Goal: Transaction & Acquisition: Purchase product/service

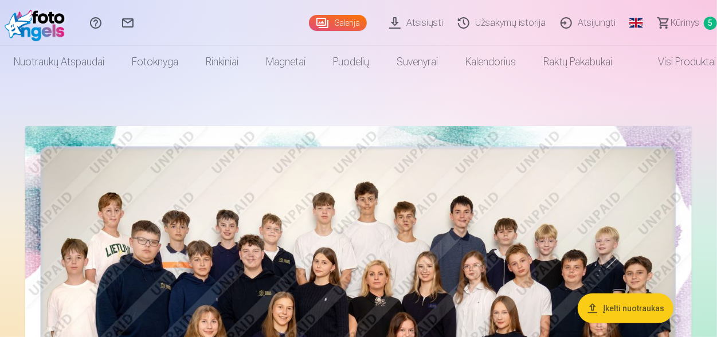
click at [710, 21] on span "5" at bounding box center [709, 23] width 13 height 13
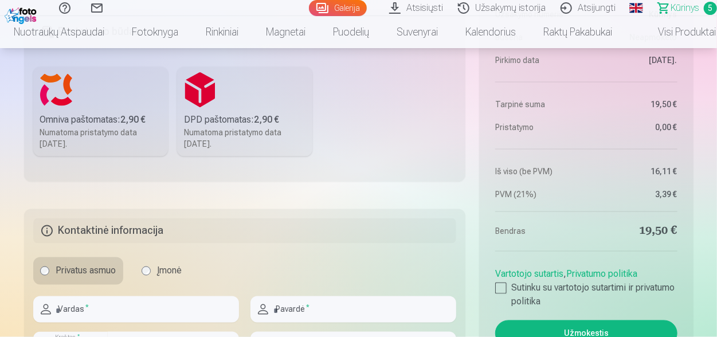
scroll to position [849, 0]
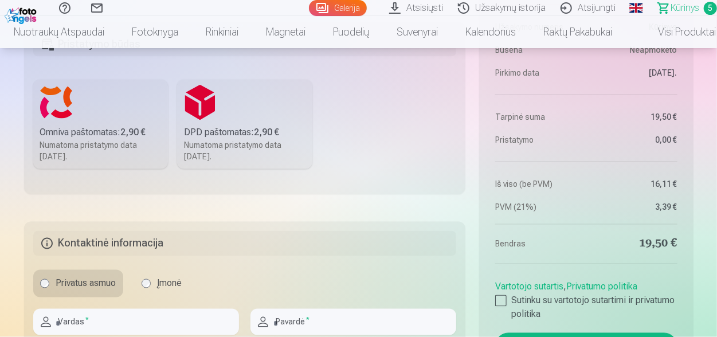
click at [212, 135] on div "DPD paštomatas: 2,90 €" at bounding box center [244, 132] width 121 height 14
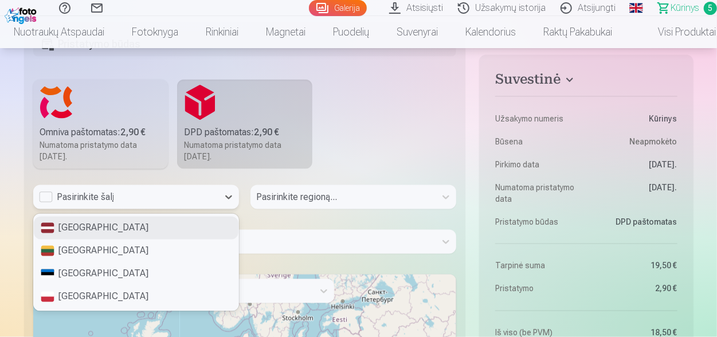
click at [137, 196] on div "Pasirinkite šalį" at bounding box center [126, 197] width 174 height 14
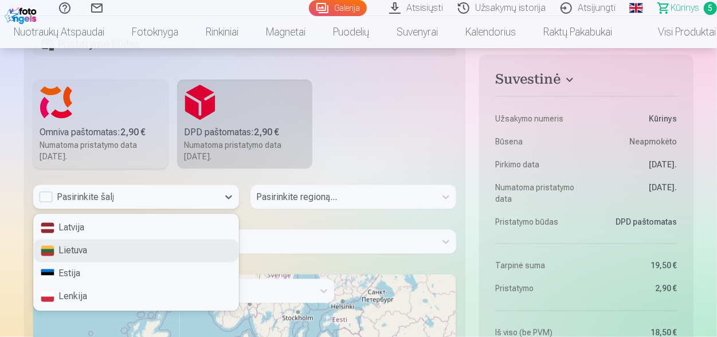
click at [123, 245] on div "Lietuva" at bounding box center [136, 250] width 204 height 23
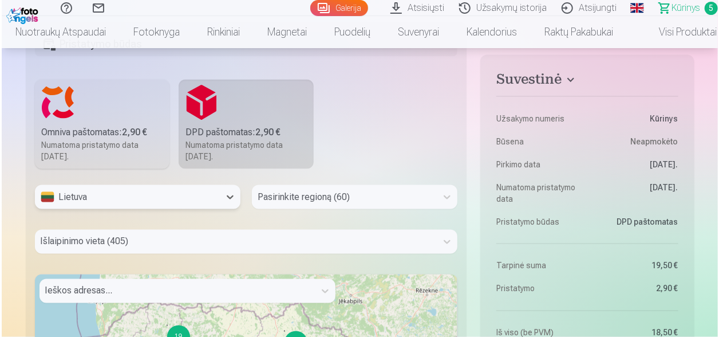
scroll to position [0, 0]
